Goal: Feedback & Contribution: Leave review/rating

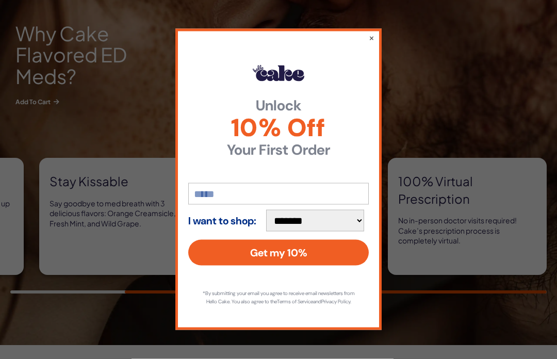
scroll to position [897, 0]
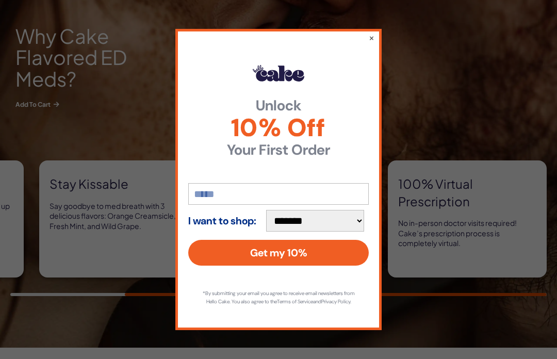
click at [370, 43] on button "×" at bounding box center [372, 38] width 6 height 10
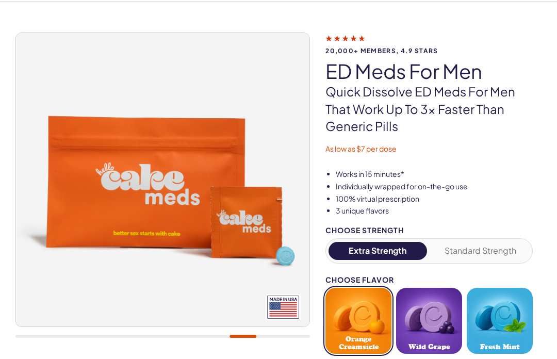
scroll to position [0, 0]
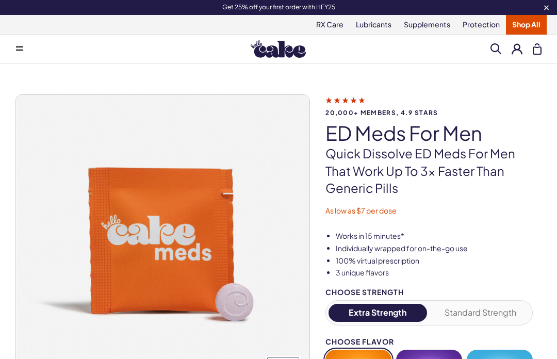
click at [21, 45] on button at bounding box center [19, 49] width 21 height 21
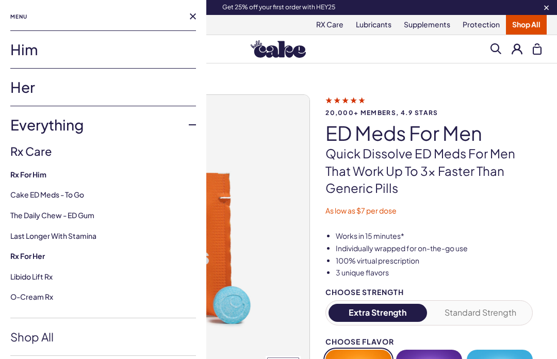
click at [27, 48] on link "Him" at bounding box center [103, 49] width 186 height 37
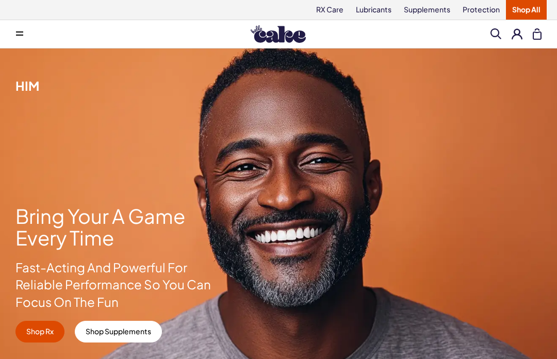
click at [498, 33] on span at bounding box center [496, 33] width 11 height 11
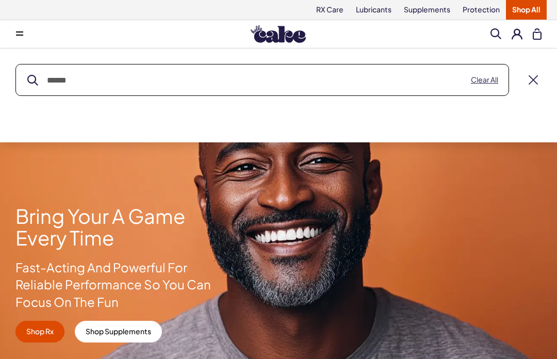
click at [377, 75] on input "text" at bounding box center [262, 79] width 493 height 31
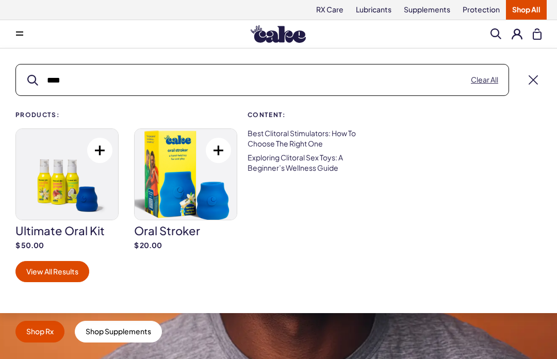
type input "****"
click at [33, 80] on button "submit" at bounding box center [32, 80] width 11 height 11
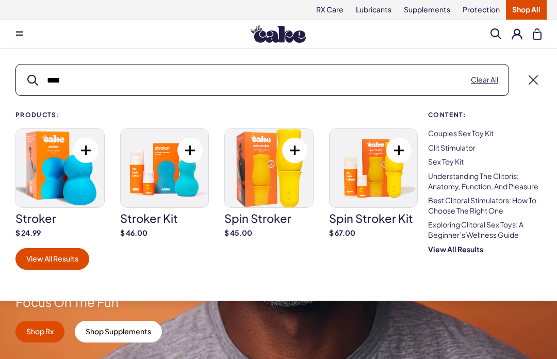
click at [481, 132] on link "Couples Sex Toy Kit" at bounding box center [461, 132] width 66 height 9
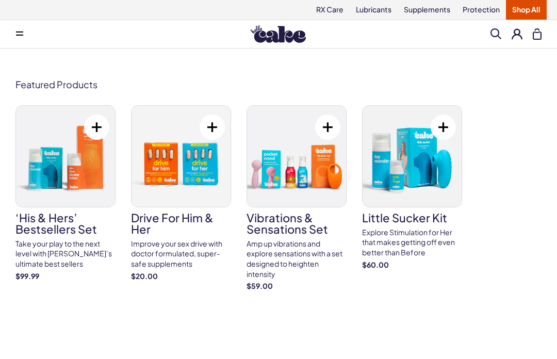
click at [493, 36] on span at bounding box center [496, 33] width 11 height 11
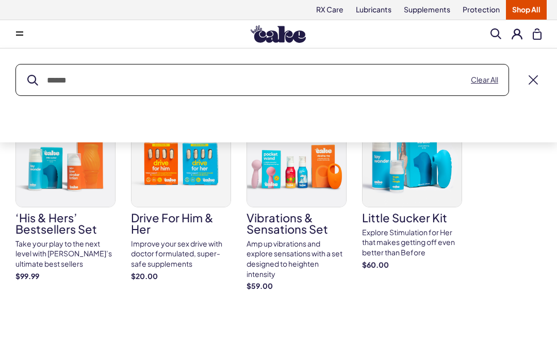
click at [257, 85] on input "text" at bounding box center [262, 79] width 493 height 31
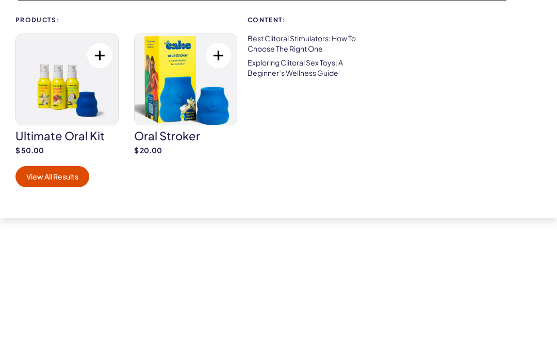
type input "****"
click at [205, 129] on img at bounding box center [186, 174] width 102 height 91
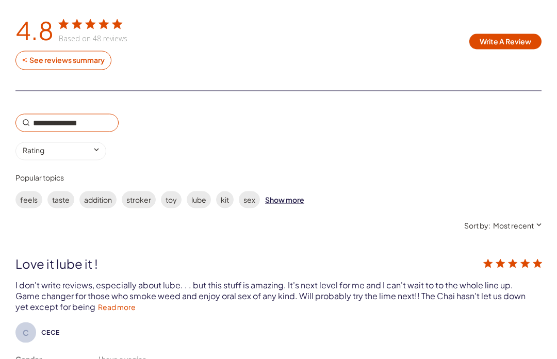
scroll to position [1741, 0]
click at [511, 34] on button "Write A Review" at bounding box center [505, 41] width 73 height 15
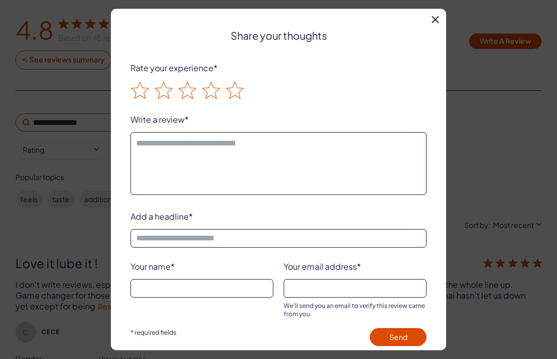
click at [140, 95] on icon "Score 1" at bounding box center [140, 91] width 17 height 17
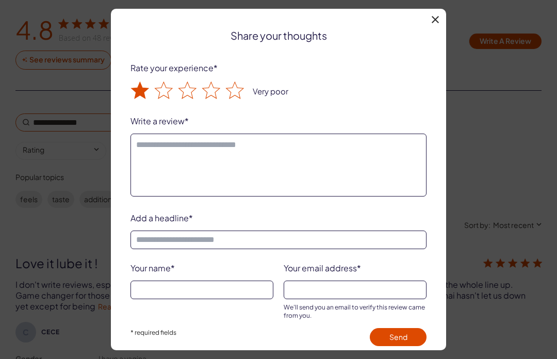
click at [260, 151] on textarea "Write a review" at bounding box center [279, 165] width 296 height 63
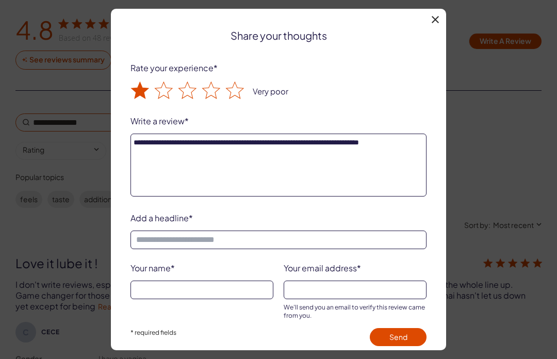
click at [141, 137] on textarea "**********" at bounding box center [279, 165] width 296 height 63
click at [167, 157] on textarea "**********" at bounding box center [279, 165] width 296 height 63
click at [146, 135] on textarea "**********" at bounding box center [279, 165] width 296 height 63
click at [233, 152] on textarea "**********" at bounding box center [279, 165] width 296 height 63
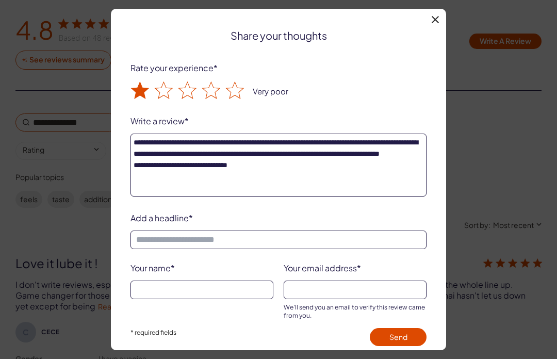
type textarea "**********"
click at [283, 238] on input "Add a headline" at bounding box center [279, 240] width 296 height 19
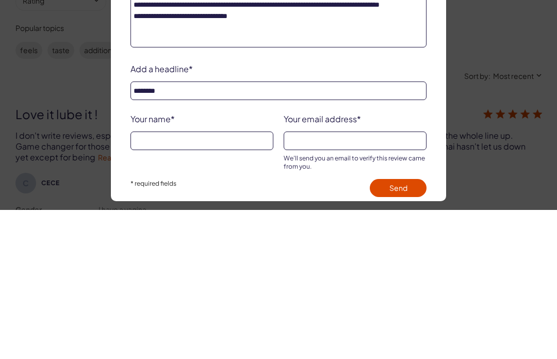
type input "********"
click at [203, 281] on input "Your name" at bounding box center [202, 290] width 143 height 19
type input "*******"
click at [354, 281] on input "Your email address" at bounding box center [355, 290] width 143 height 19
type input "**********"
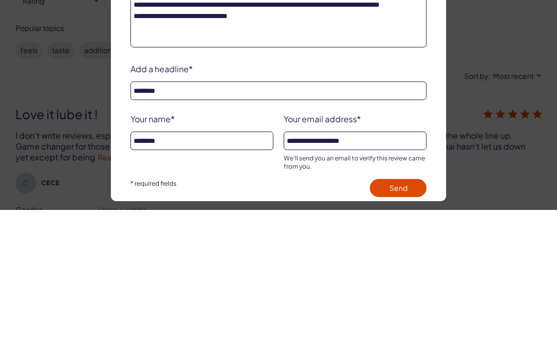
click at [284, 134] on textarea "**********" at bounding box center [279, 165] width 296 height 63
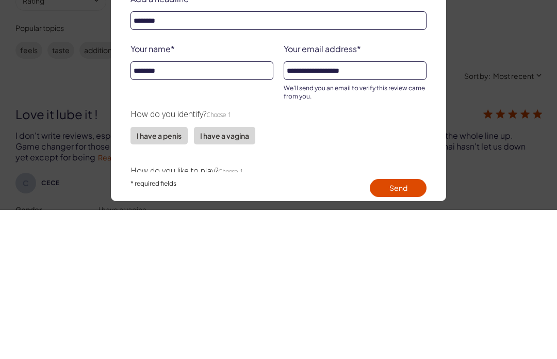
scroll to position [69, 0]
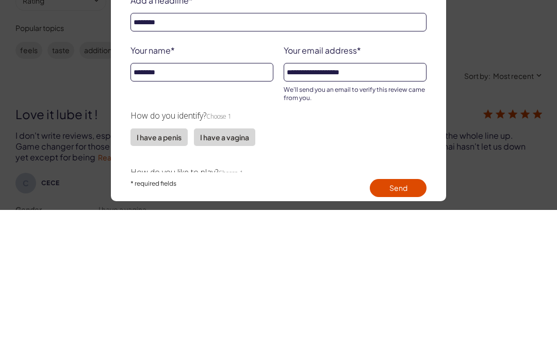
click at [164, 278] on label "I have a penis" at bounding box center [159, 287] width 57 height 18
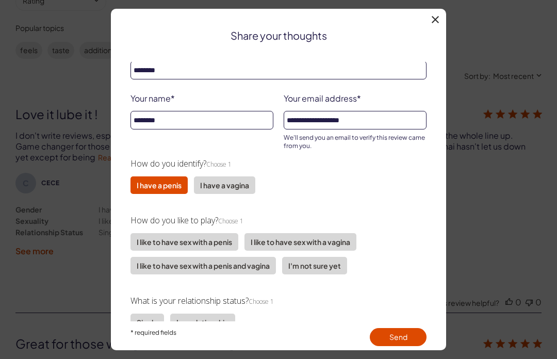
scroll to position [180, 0]
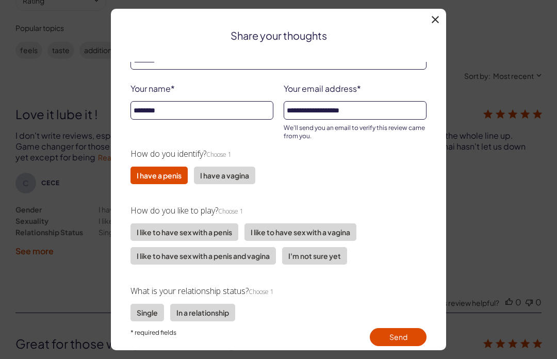
click at [329, 241] on label "I like to have sex with a vagina" at bounding box center [301, 232] width 112 height 18
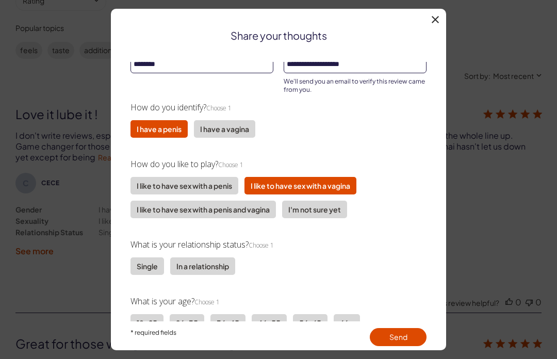
scroll to position [224, 0]
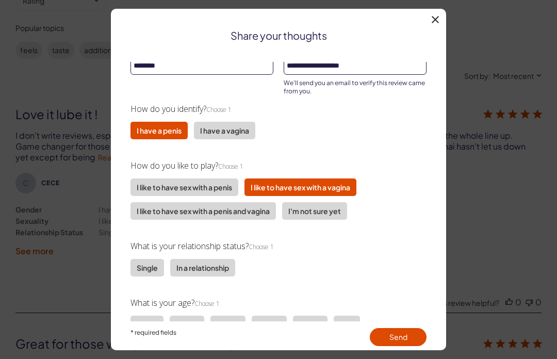
click at [221, 270] on label "In a relationship" at bounding box center [202, 268] width 65 height 18
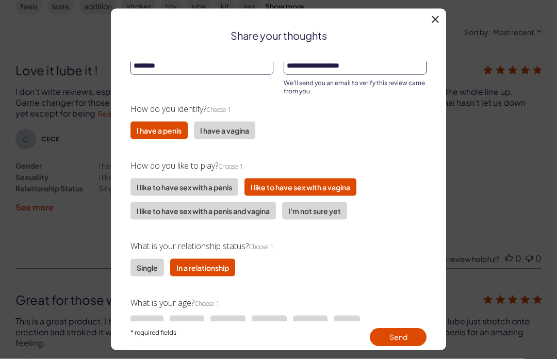
scroll to position [1935, 0]
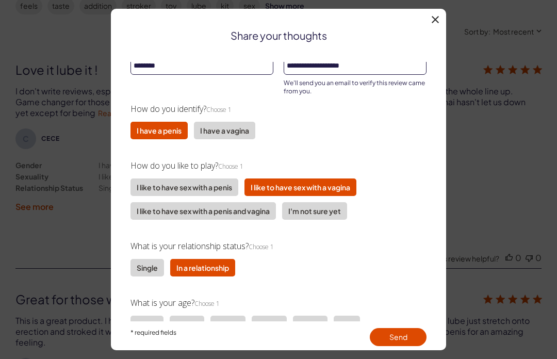
click at [315, 328] on label "56-65" at bounding box center [310, 325] width 35 height 18
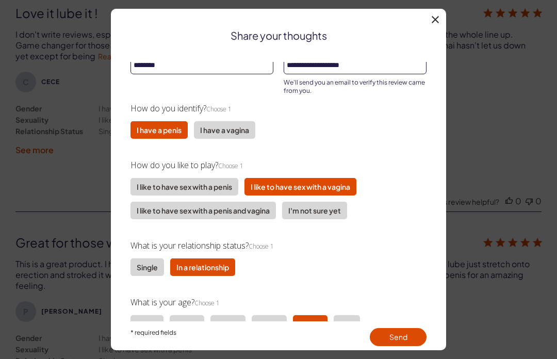
scroll to position [224, 0]
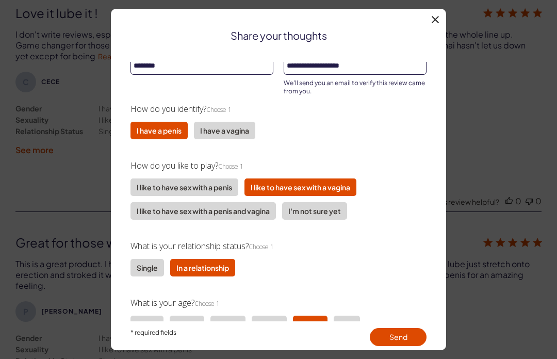
click at [404, 346] on button "Send" at bounding box center [398, 337] width 57 height 18
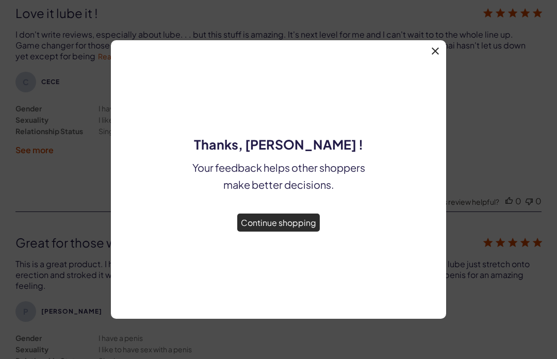
scroll to position [0, 0]
click at [286, 232] on button "Continue shopping" at bounding box center [278, 223] width 83 height 18
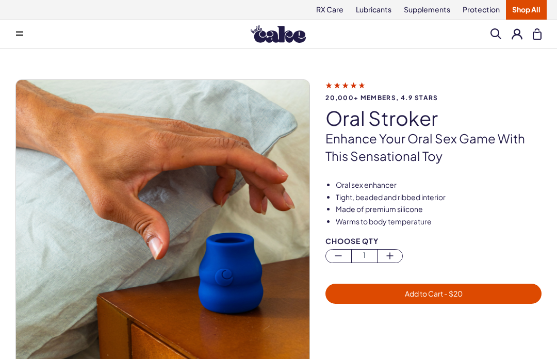
click at [517, 29] on button at bounding box center [517, 33] width 11 height 11
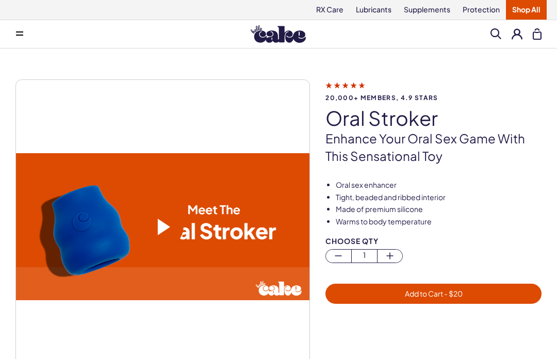
click at [519, 34] on button at bounding box center [517, 33] width 11 height 11
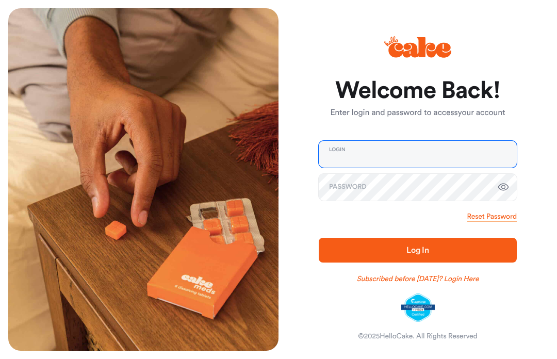
click at [412, 150] on input "email" at bounding box center [418, 154] width 198 height 27
click at [413, 246] on span "Log In" at bounding box center [418, 250] width 23 height 8
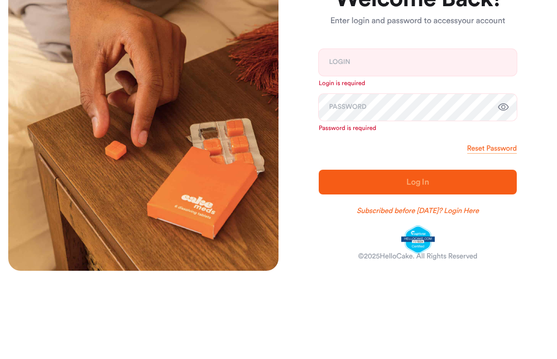
click at [535, 116] on div "Welcome Back! Enter login and password to access your account Login Login is re…" at bounding box center [414, 179] width 270 height 343
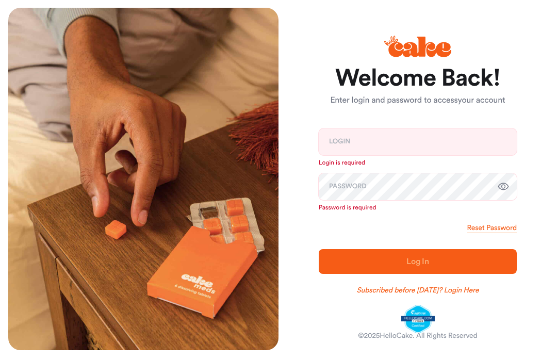
click at [446, 289] on link "Subscribed before [DATE]? Login Here" at bounding box center [418, 291] width 122 height 10
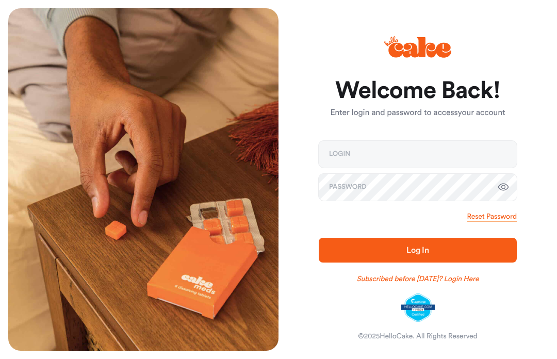
click at [422, 52] on icon at bounding box center [419, 47] width 63 height 21
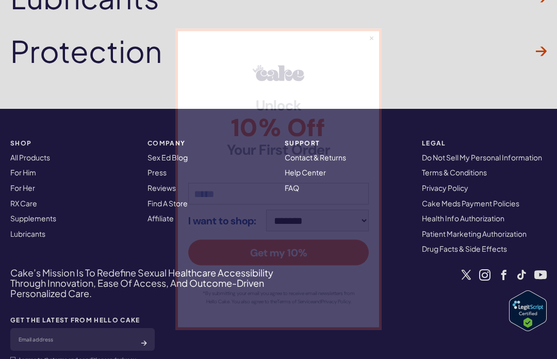
scroll to position [3246, 0]
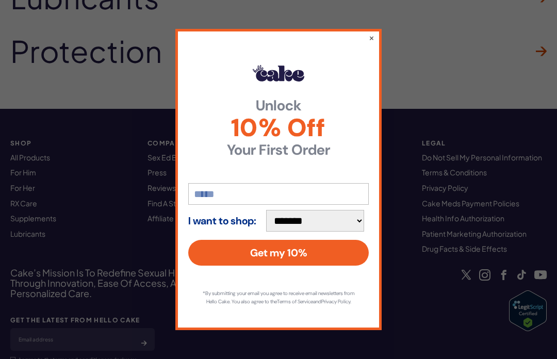
click at [266, 203] on input "email" at bounding box center [278, 194] width 181 height 22
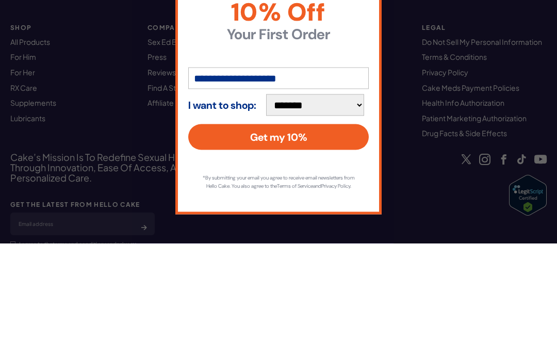
type input "**********"
click at [361, 210] on select "**********" at bounding box center [315, 221] width 98 height 22
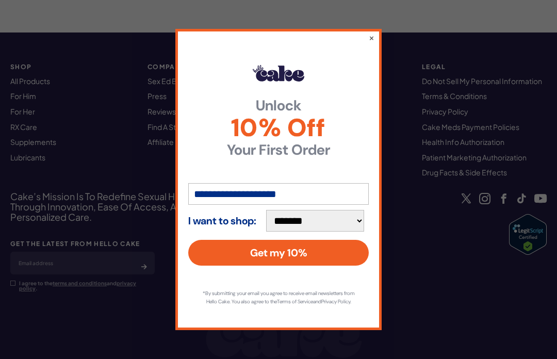
select select "**********"
click at [322, 266] on button "Get my 10%" at bounding box center [278, 253] width 181 height 26
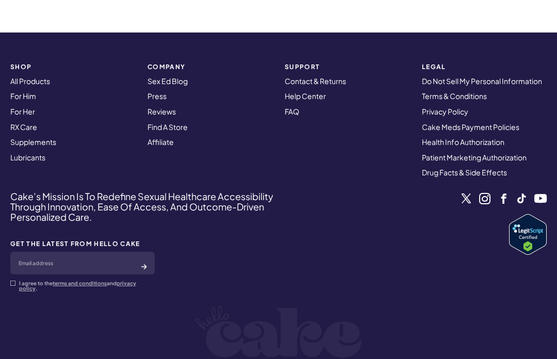
click at [485, 76] on link "Do Not Sell My Personal Information" at bounding box center [482, 80] width 120 height 9
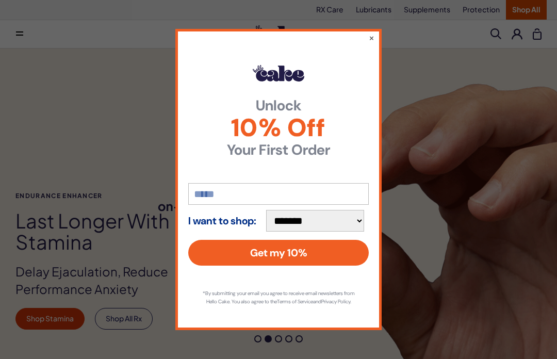
click at [374, 34] on button "×" at bounding box center [372, 38] width 6 height 10
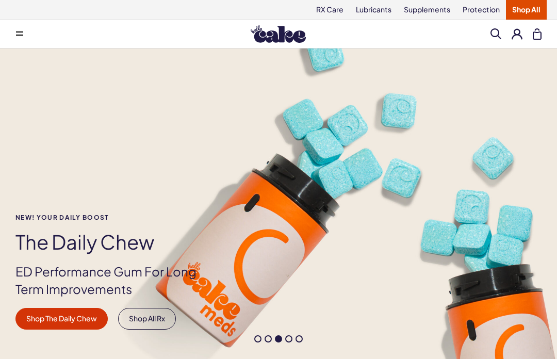
click at [476, 12] on link "Protection" at bounding box center [482, 10] width 50 height 20
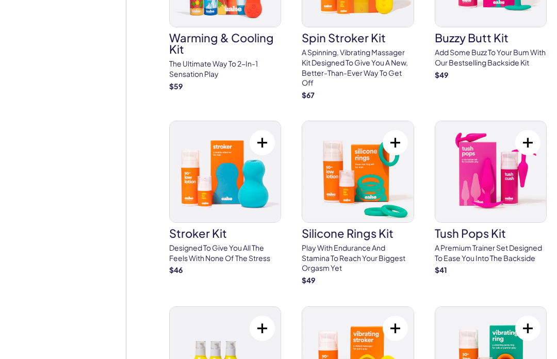
scroll to position [2473, 0]
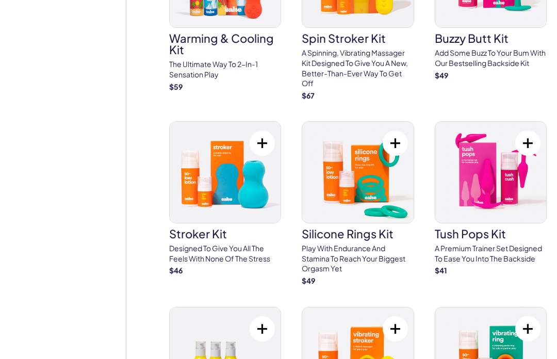
click at [242, 174] on img at bounding box center [225, 172] width 111 height 101
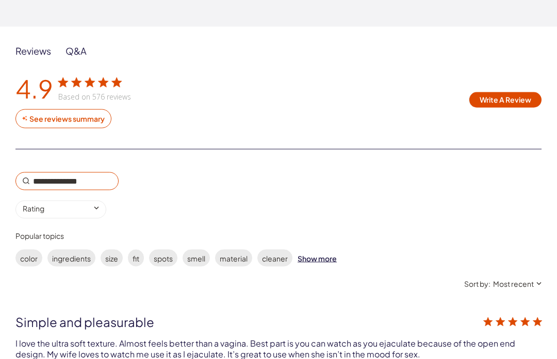
scroll to position [1859, 0]
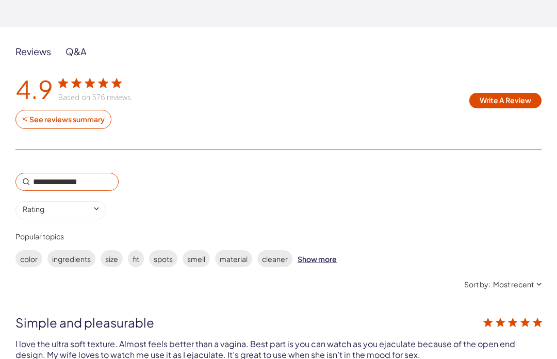
click at [104, 205] on input "0 star rating Rating" at bounding box center [60, 210] width 91 height 18
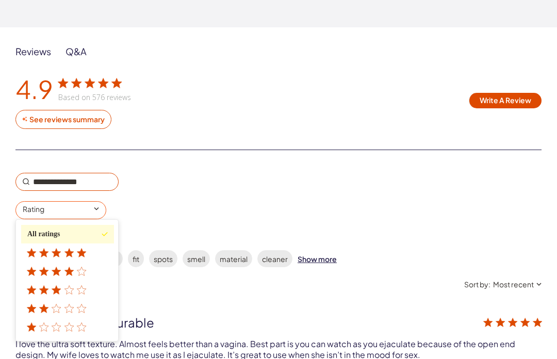
click at [45, 323] on icon "customer reviews" at bounding box center [43, 326] width 9 height 9
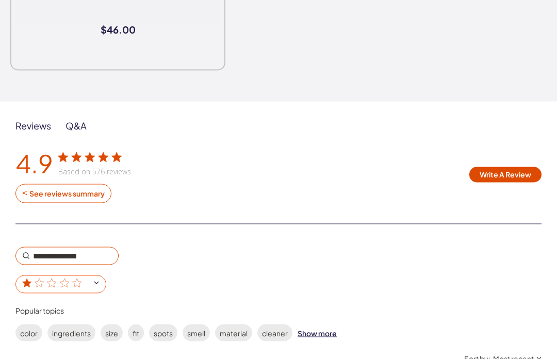
scroll to position [1785, 0]
click at [37, 194] on div "See reviews summary" at bounding box center [66, 193] width 77 height 9
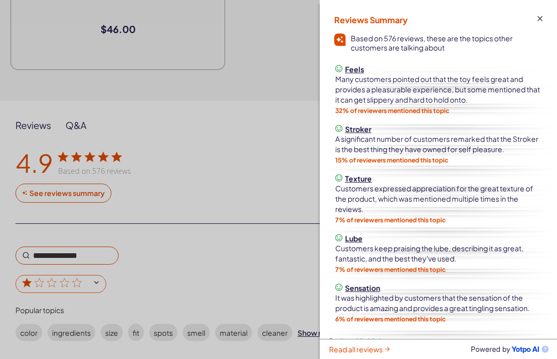
scroll to position [0, 0]
click at [550, 17] on div "Reviews Summary Based on 576 reviews, these are the topics other customers are …" at bounding box center [438, 30] width 237 height 60
click at [540, 17] on icon "customer reviews" at bounding box center [540, 18] width 5 height 5
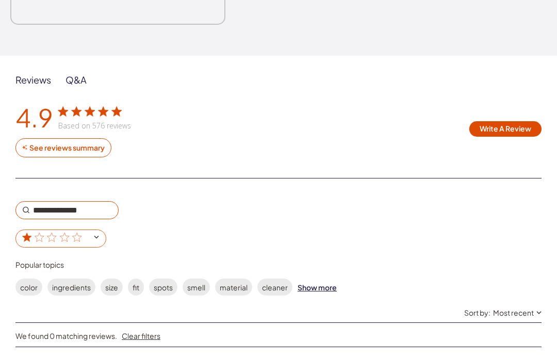
scroll to position [1831, 0]
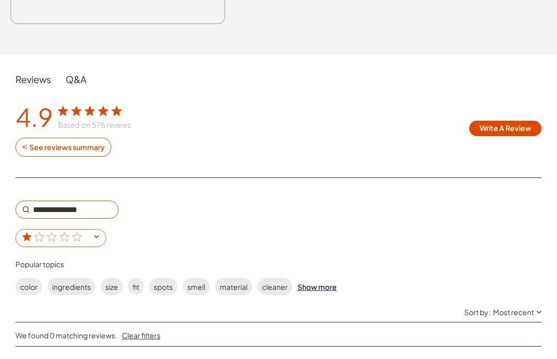
click at [102, 233] on input "1 star rating" at bounding box center [60, 238] width 91 height 18
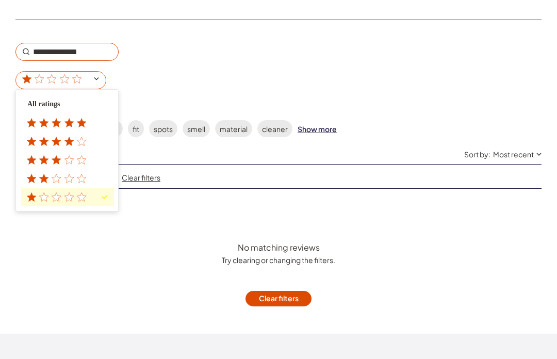
scroll to position [1988, 0]
click at [53, 121] on icon "customer reviews" at bounding box center [57, 123] width 10 height 10
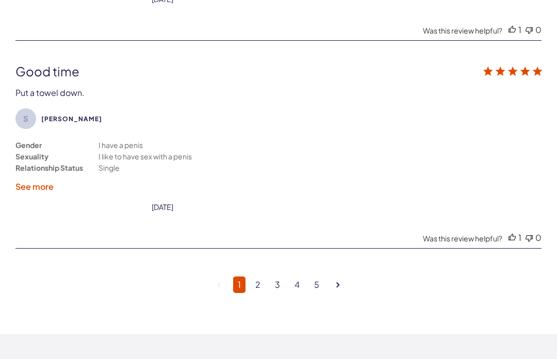
scroll to position [3065, 0]
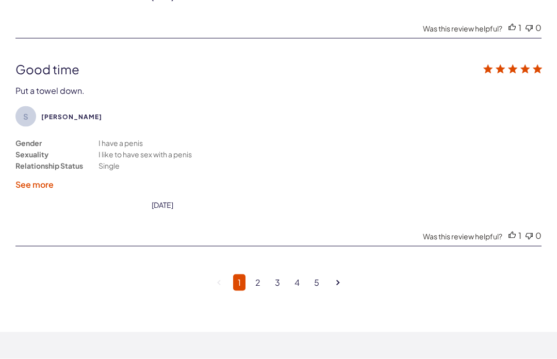
click at [265, 291] on link "2" at bounding box center [258, 282] width 14 height 17
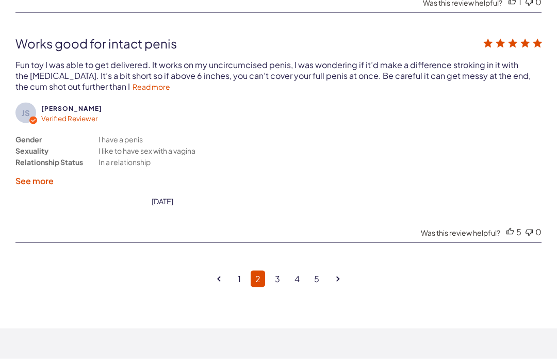
scroll to position [3090, 0]
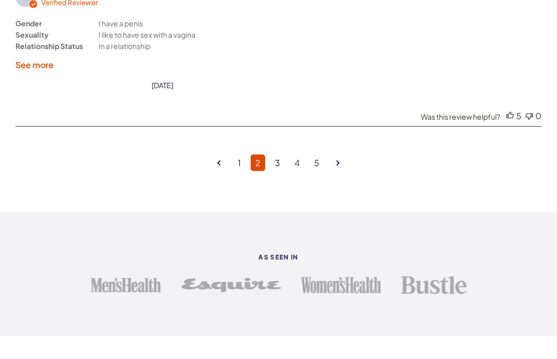
click at [282, 165] on link "3" at bounding box center [277, 163] width 14 height 17
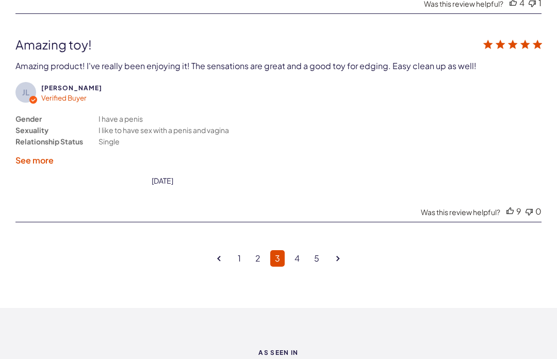
scroll to position [3032, 0]
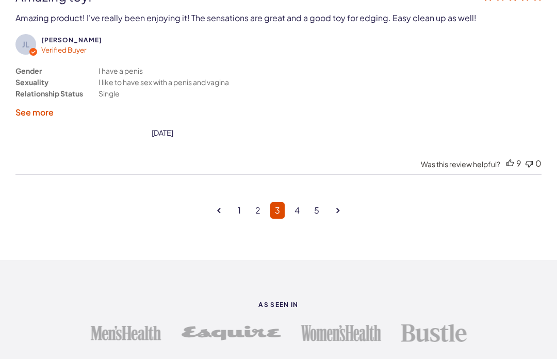
click at [301, 216] on link "4" at bounding box center [297, 210] width 14 height 17
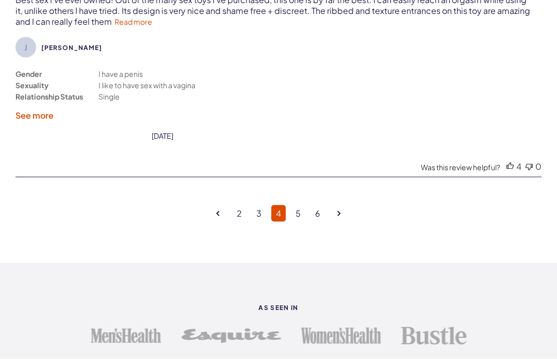
scroll to position [3060, 0]
click at [303, 218] on link "5" at bounding box center [298, 213] width 14 height 17
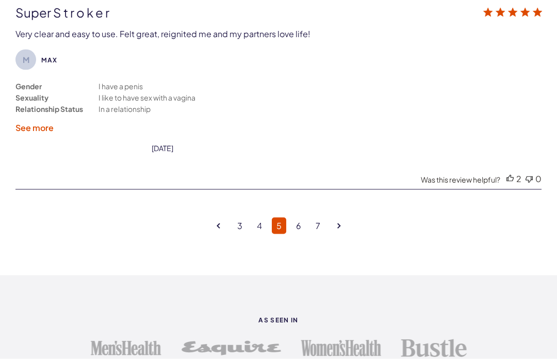
scroll to position [3057, 0]
click at [304, 232] on link "6" at bounding box center [298, 225] width 14 height 17
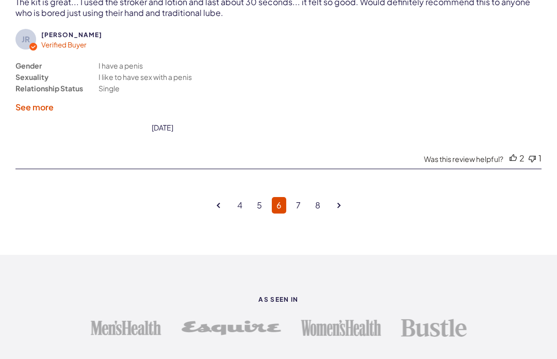
scroll to position [3112, 0]
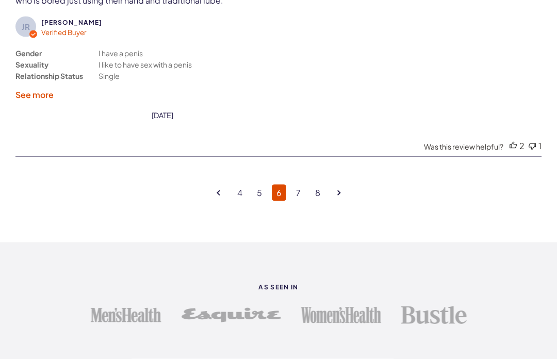
click at [301, 198] on link "7" at bounding box center [298, 193] width 14 height 17
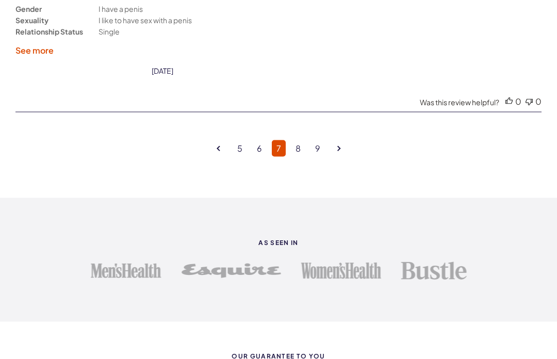
scroll to position [3146, 0]
click at [302, 155] on link "8" at bounding box center [298, 148] width 14 height 17
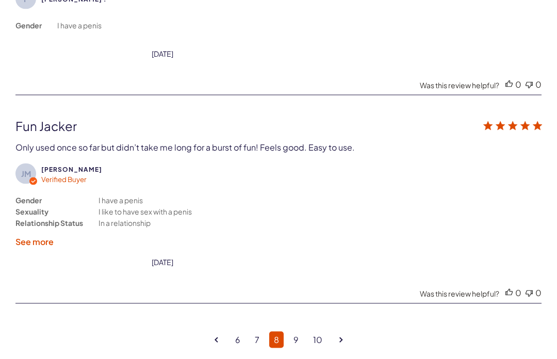
scroll to position [2911, 0]
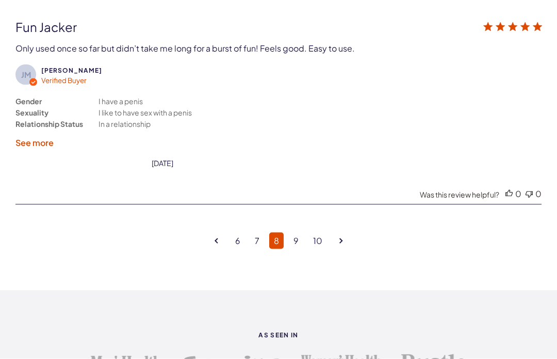
click at [298, 247] on link "9" at bounding box center [296, 241] width 14 height 17
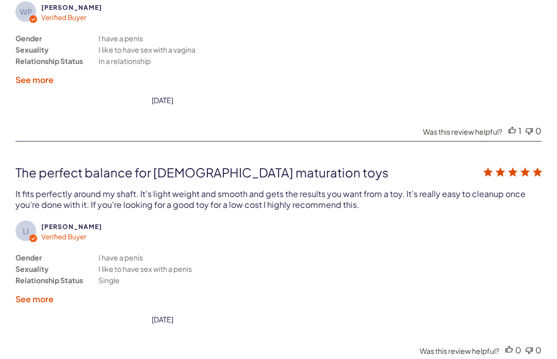
scroll to position [2195, 0]
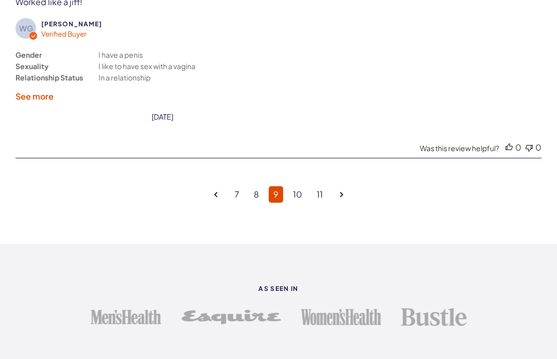
click at [297, 200] on link "10" at bounding box center [297, 194] width 19 height 17
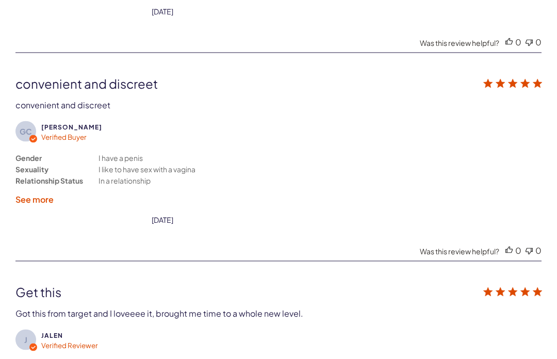
scroll to position [2350, 0]
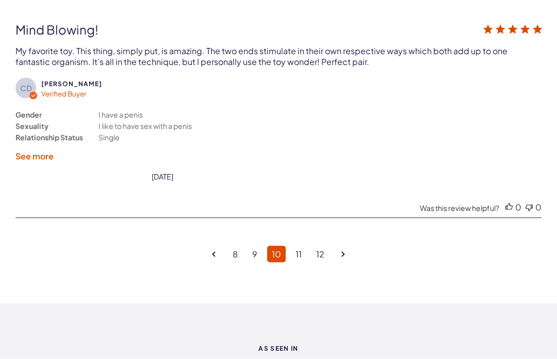
click at [342, 257] on icon "Goto next page" at bounding box center [344, 255] width 4 height 6
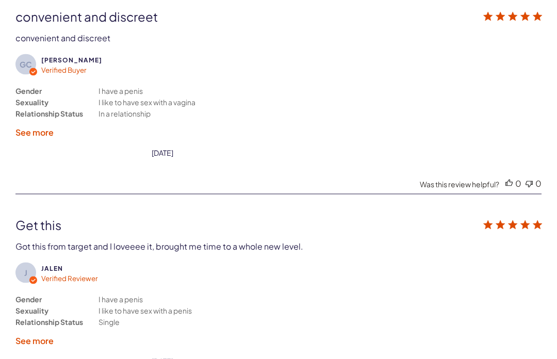
scroll to position [2195, 0]
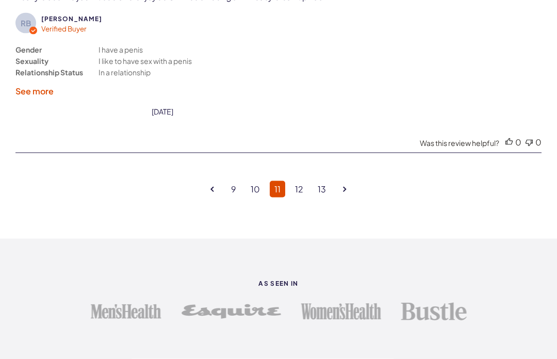
click at [347, 197] on link "Goto next page" at bounding box center [344, 190] width 13 height 22
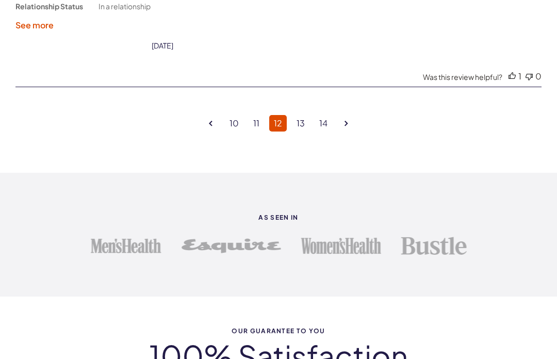
scroll to position [3173, 0]
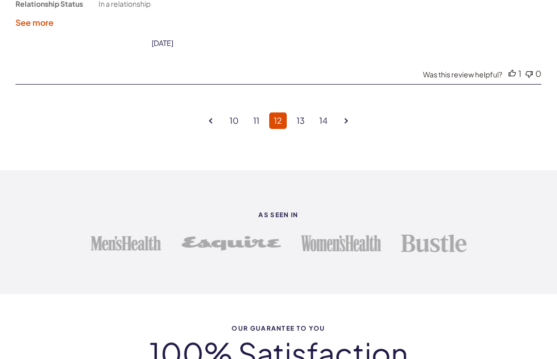
click at [342, 132] on link "Goto next page" at bounding box center [346, 121] width 13 height 22
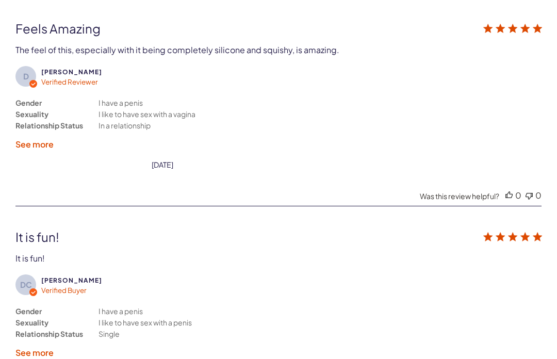
scroll to position [2195, 0]
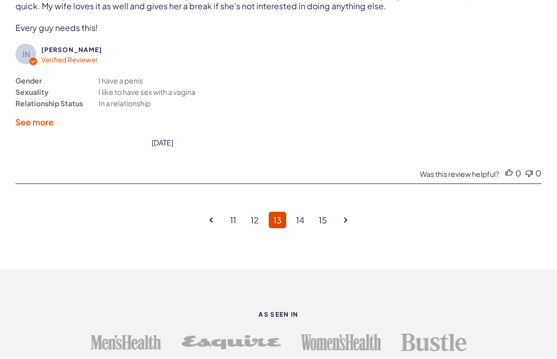
click at [349, 225] on link "Goto next page" at bounding box center [345, 220] width 13 height 22
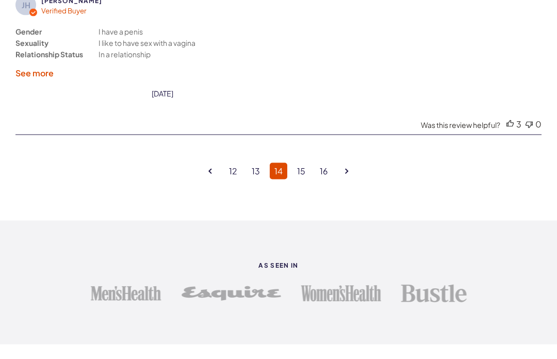
click at [349, 176] on link "Goto next page" at bounding box center [347, 171] width 13 height 22
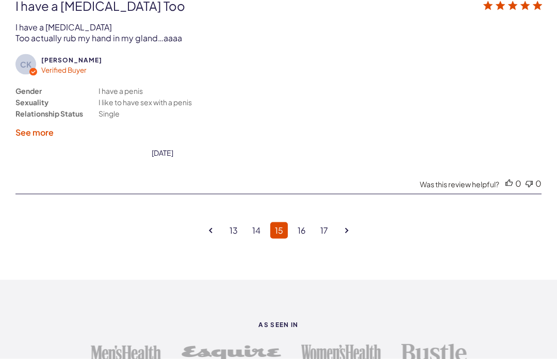
scroll to position [3132, 0]
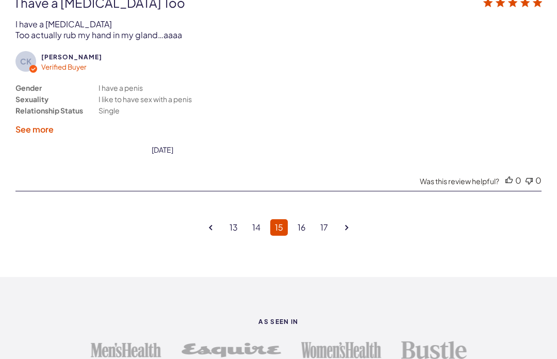
click at [326, 233] on link "17" at bounding box center [324, 227] width 17 height 17
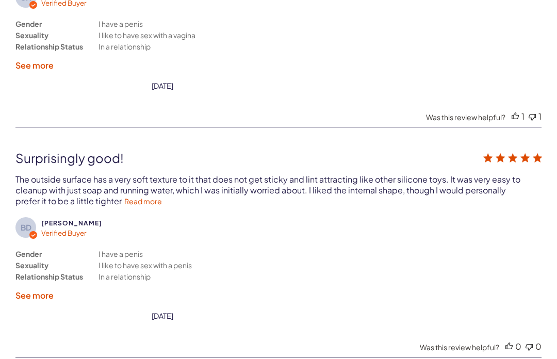
scroll to position [2195, 0]
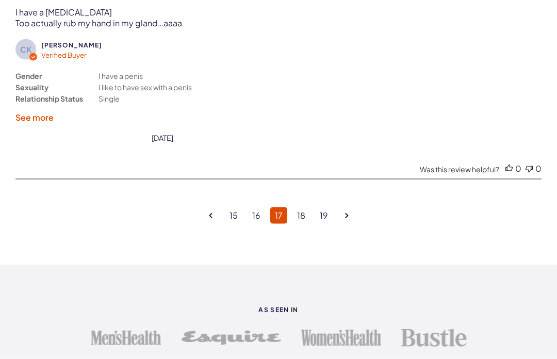
click at [326, 221] on link "19" at bounding box center [324, 215] width 18 height 17
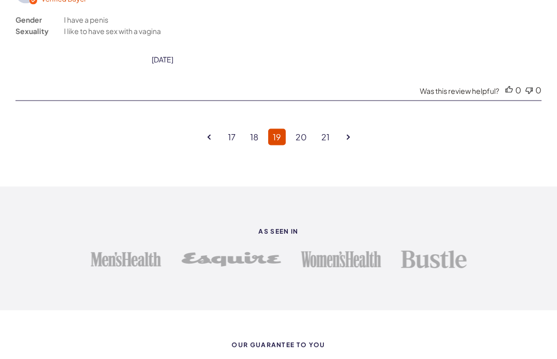
scroll to position [3089, 0]
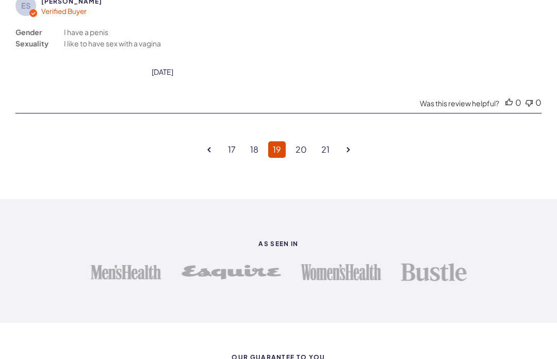
click at [329, 157] on link "21" at bounding box center [326, 149] width 18 height 17
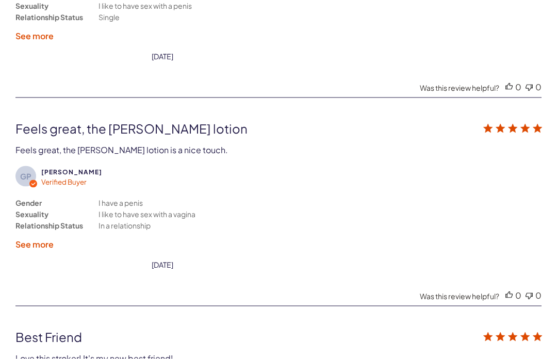
scroll to position [2195, 0]
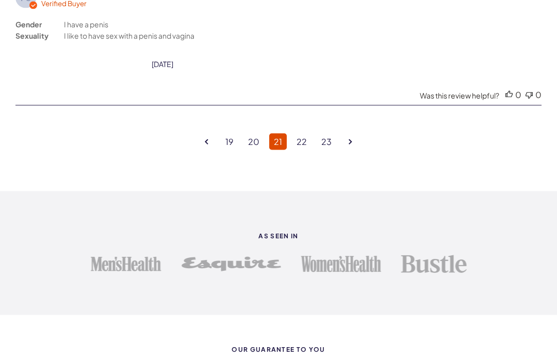
click at [334, 147] on link "23" at bounding box center [327, 142] width 20 height 17
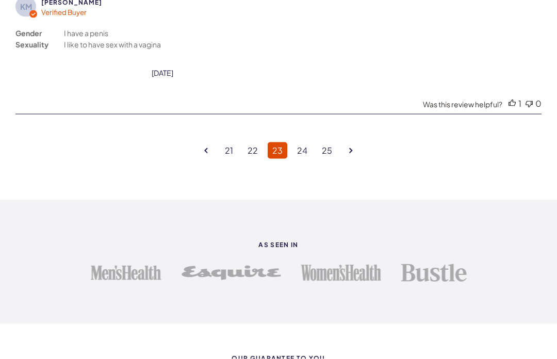
click at [329, 155] on link "25" at bounding box center [327, 150] width 20 height 17
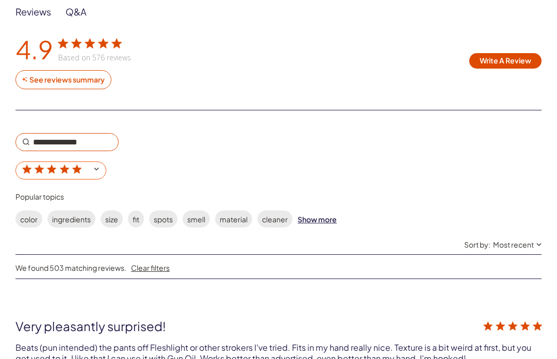
scroll to position [1865, 0]
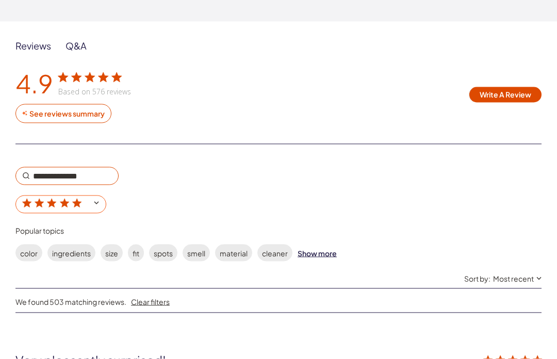
click at [105, 198] on input "5 star rating" at bounding box center [60, 205] width 91 height 18
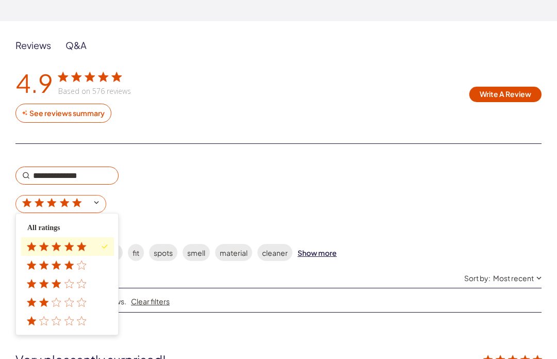
click at [74, 263] on div "4 star rating" at bounding box center [58, 265] width 62 height 8
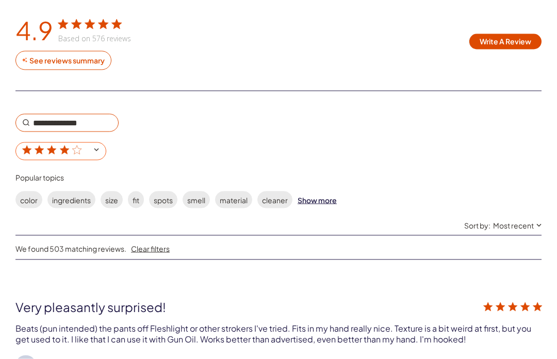
scroll to position [1916, 0]
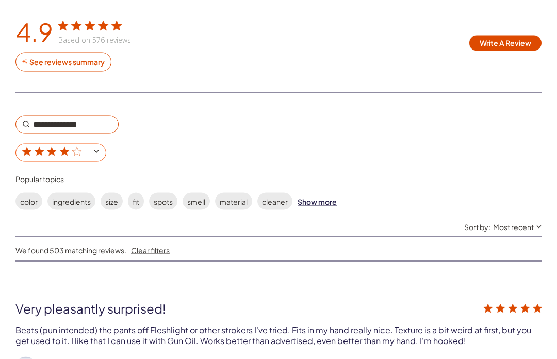
click at [64, 145] on input "4 star rating" at bounding box center [60, 153] width 91 height 18
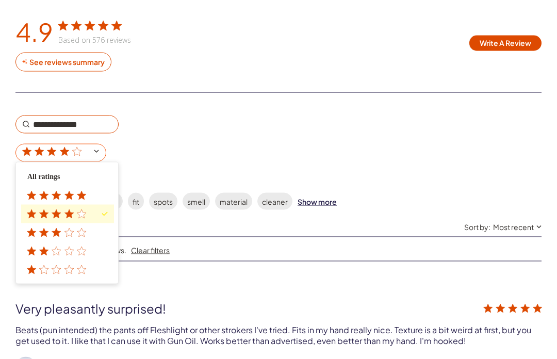
scroll to position [1917, 0]
click at [57, 209] on icon "customer reviews" at bounding box center [56, 213] width 9 height 9
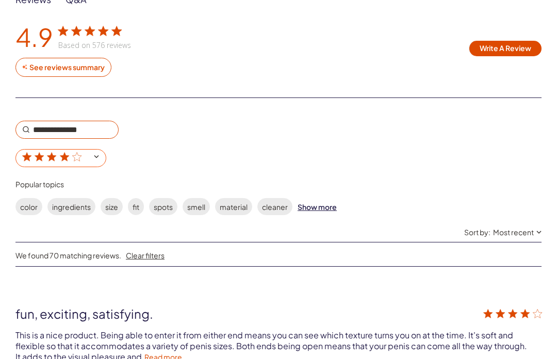
scroll to position [1915, 0]
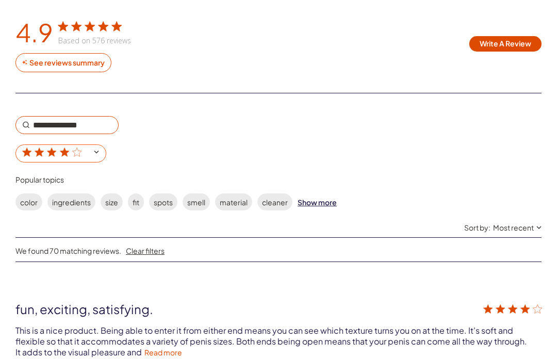
click at [106, 147] on input "4 star rating" at bounding box center [60, 154] width 91 height 18
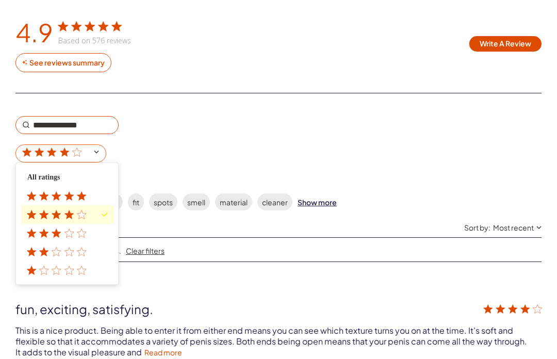
scroll to position [1916, 0]
click at [73, 247] on icon "customer reviews" at bounding box center [69, 252] width 10 height 10
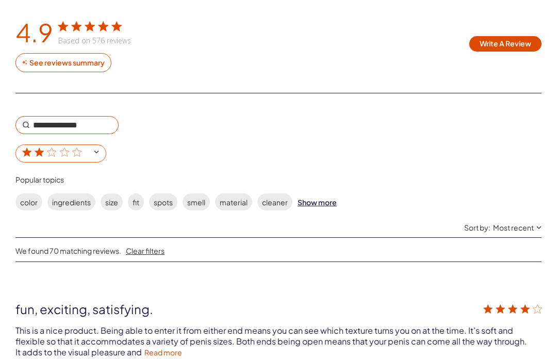
click at [104, 150] on input "2 star rating" at bounding box center [60, 153] width 91 height 18
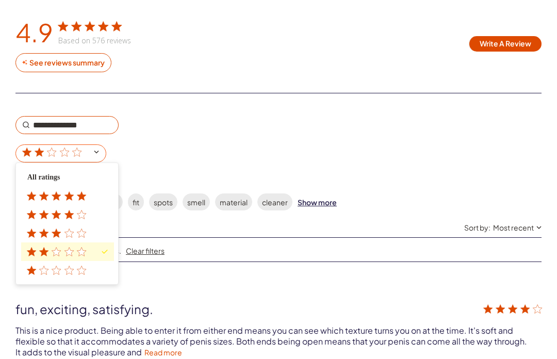
click at [72, 247] on icon "customer reviews" at bounding box center [69, 252] width 10 height 10
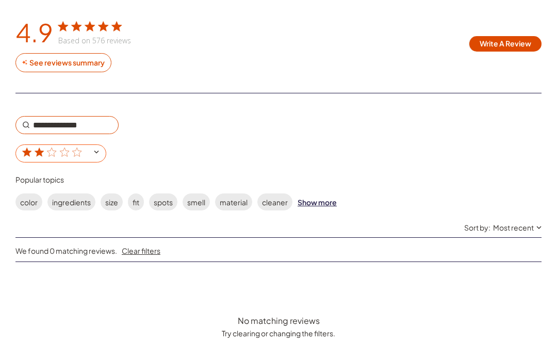
click at [106, 150] on input "2 star rating" at bounding box center [60, 153] width 91 height 18
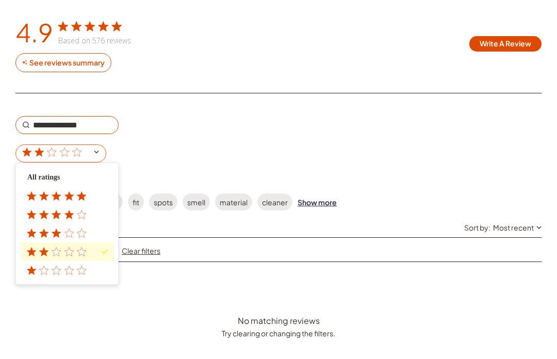
click at [70, 225] on span "3 star rating" at bounding box center [67, 233] width 93 height 19
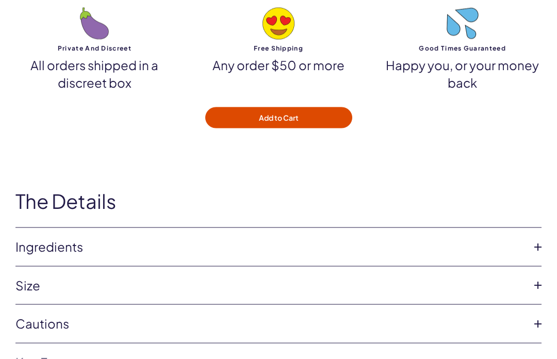
scroll to position [3021, 0]
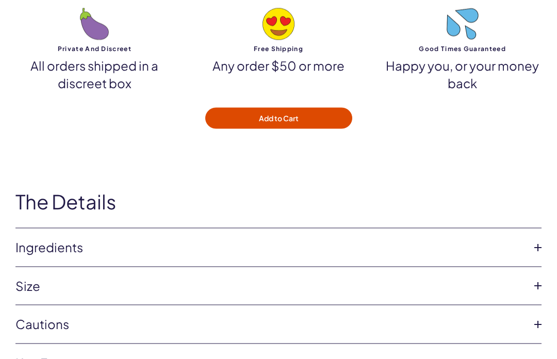
click at [541, 320] on icon at bounding box center [537, 324] width 15 height 15
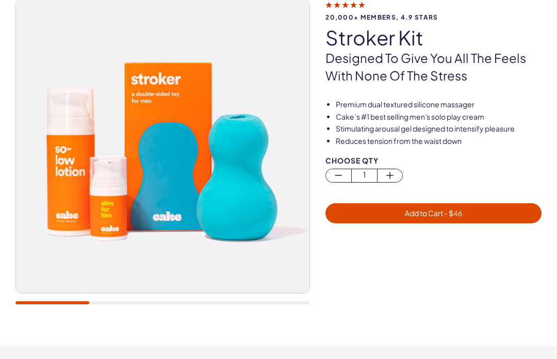
scroll to position [0, 0]
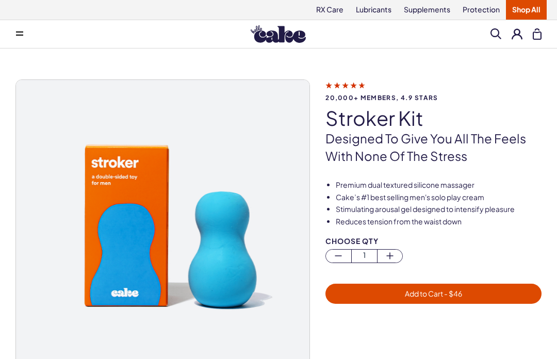
click at [18, 34] on span at bounding box center [19, 33] width 7 height 5
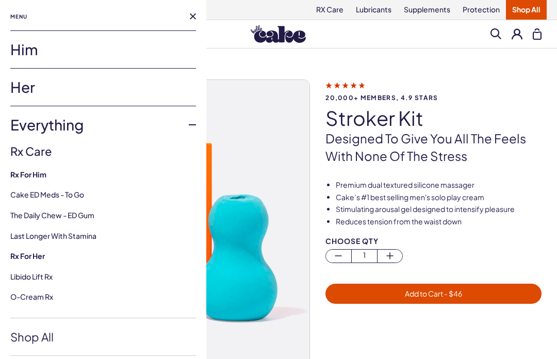
click at [194, 19] on button at bounding box center [193, 16] width 6 height 6
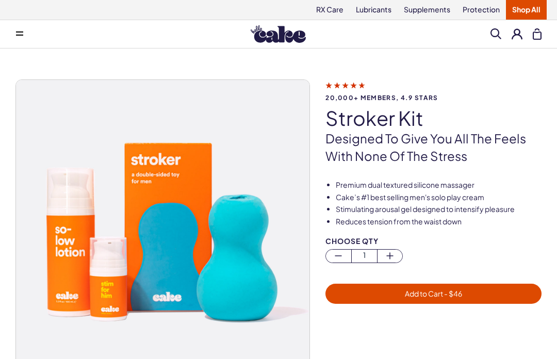
click at [283, 35] on img at bounding box center [278, 34] width 55 height 18
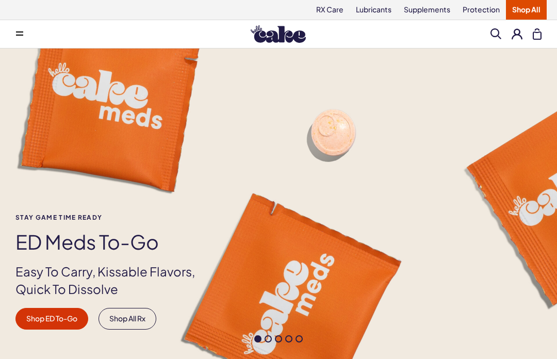
click at [521, 37] on button at bounding box center [517, 33] width 11 height 11
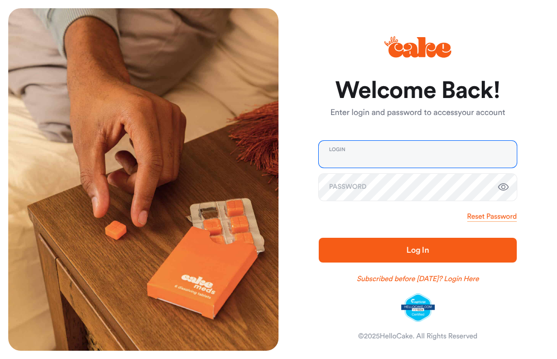
click at [400, 151] on input "email" at bounding box center [418, 154] width 198 height 27
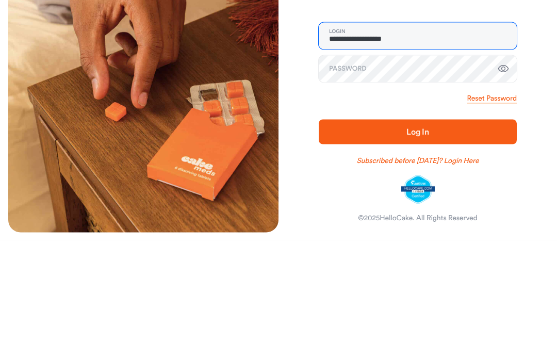
type input "**********"
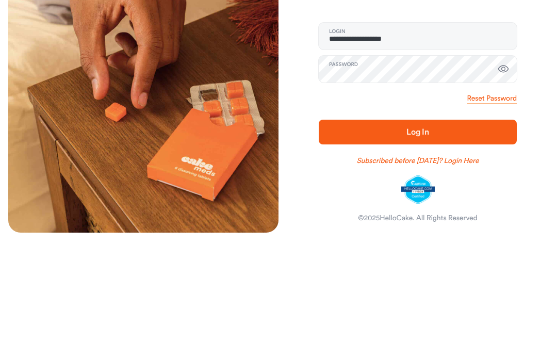
click at [448, 244] on span "Log In" at bounding box center [417, 250] width 165 height 12
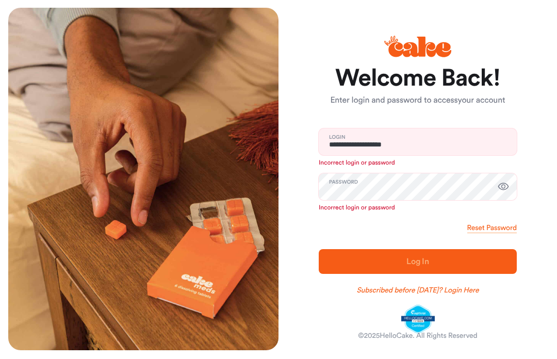
click at [502, 224] on link "Reset Password" at bounding box center [492, 228] width 50 height 10
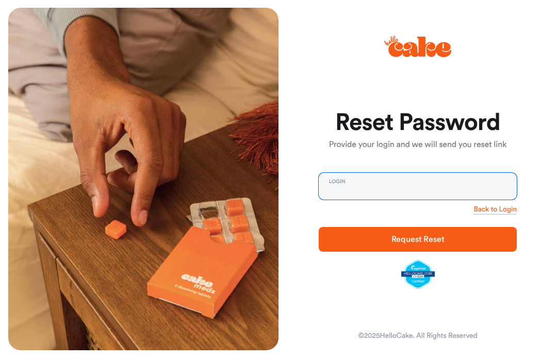
click at [376, 184] on input "email" at bounding box center [418, 186] width 198 height 27
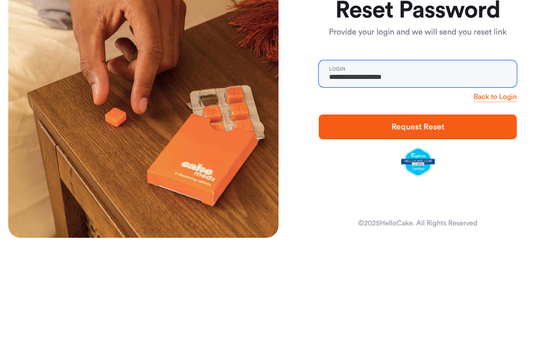
type input "**********"
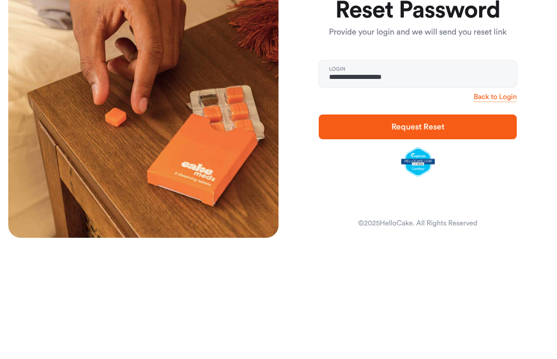
click at [450, 234] on span "Request Reset" at bounding box center [417, 240] width 165 height 12
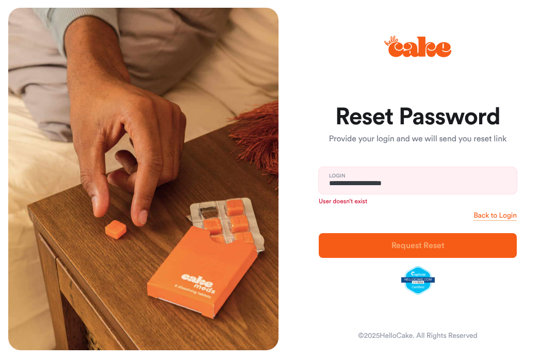
click at [503, 212] on link "Back to Login" at bounding box center [495, 216] width 43 height 10
